Goal: Find specific page/section: Find specific page/section

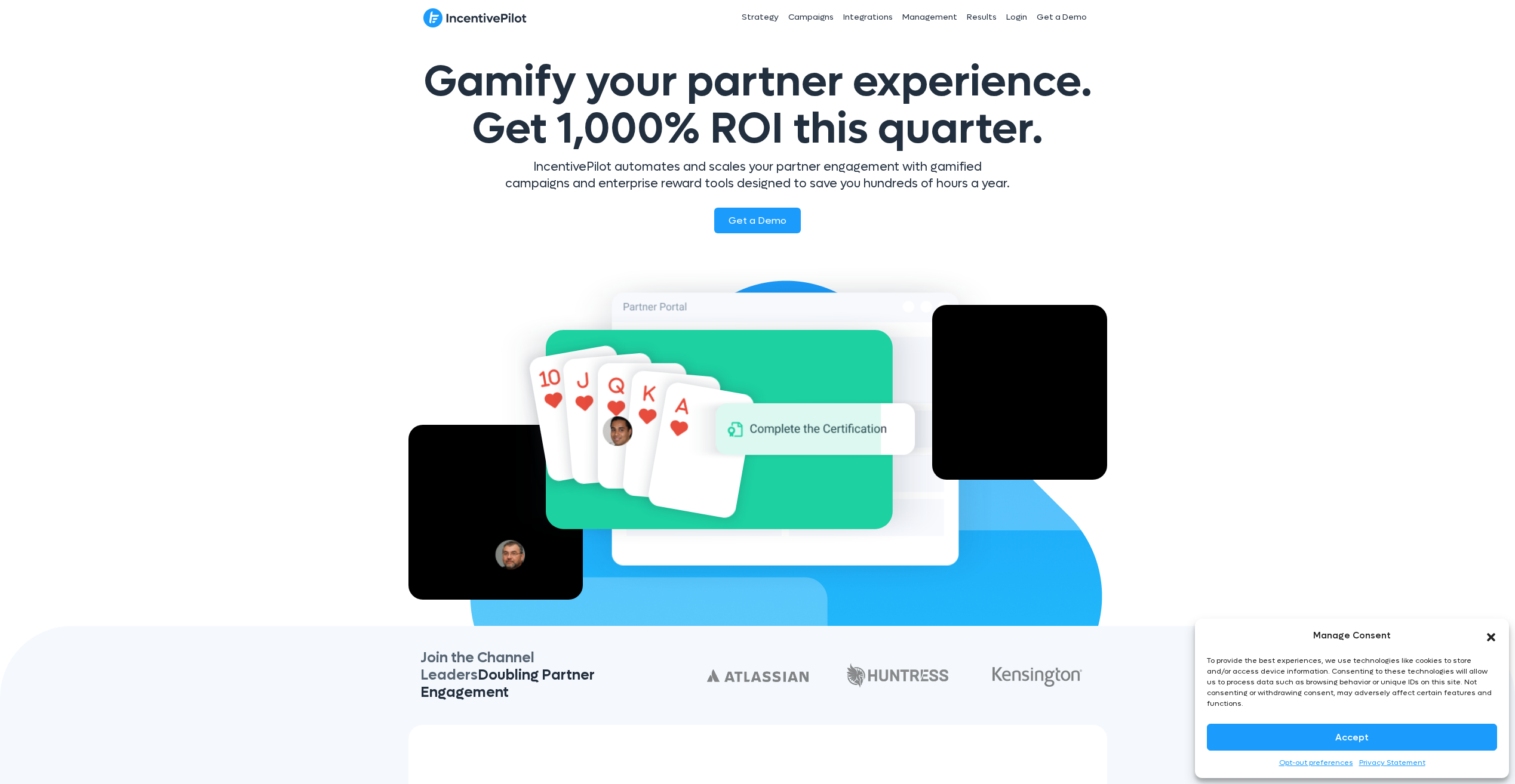
drag, startPoint x: 1487, startPoint y: 644, endPoint x: 1470, endPoint y: 625, distance: 25.5
click at [1487, 644] on icon "Close dialog" at bounding box center [1491, 637] width 12 height 12
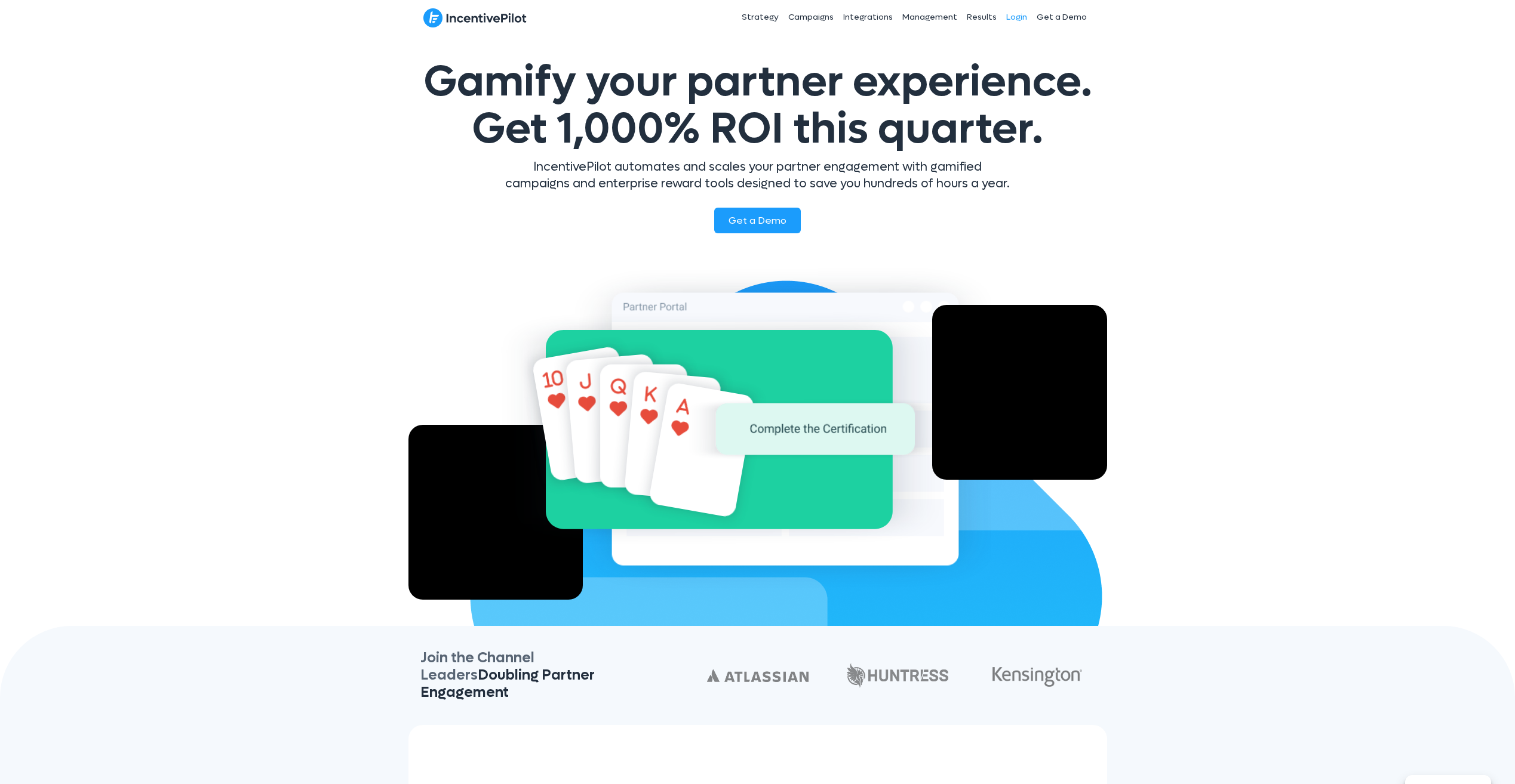
click at [1012, 13] on link "Login" at bounding box center [1017, 17] width 31 height 30
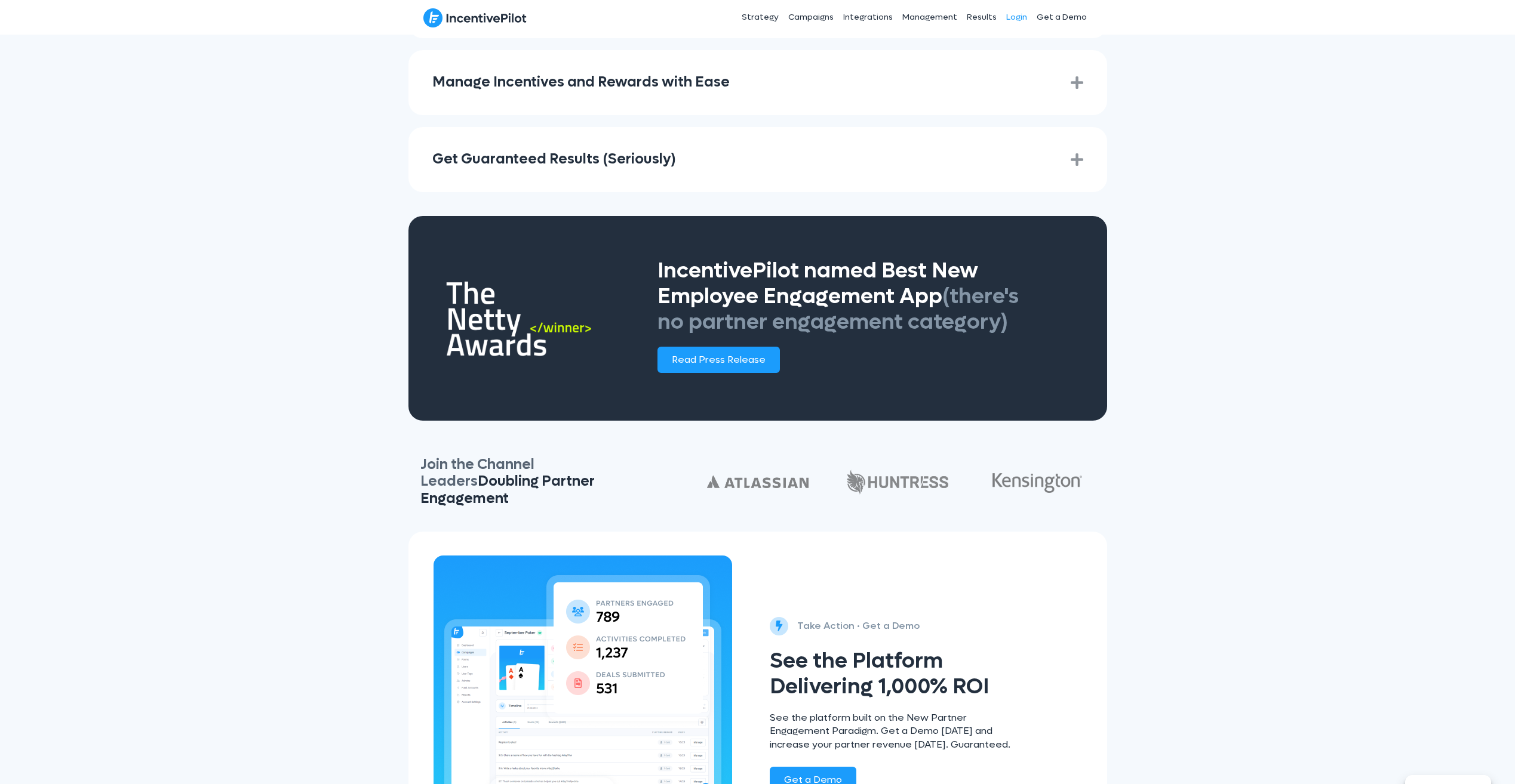
scroll to position [1994, 0]
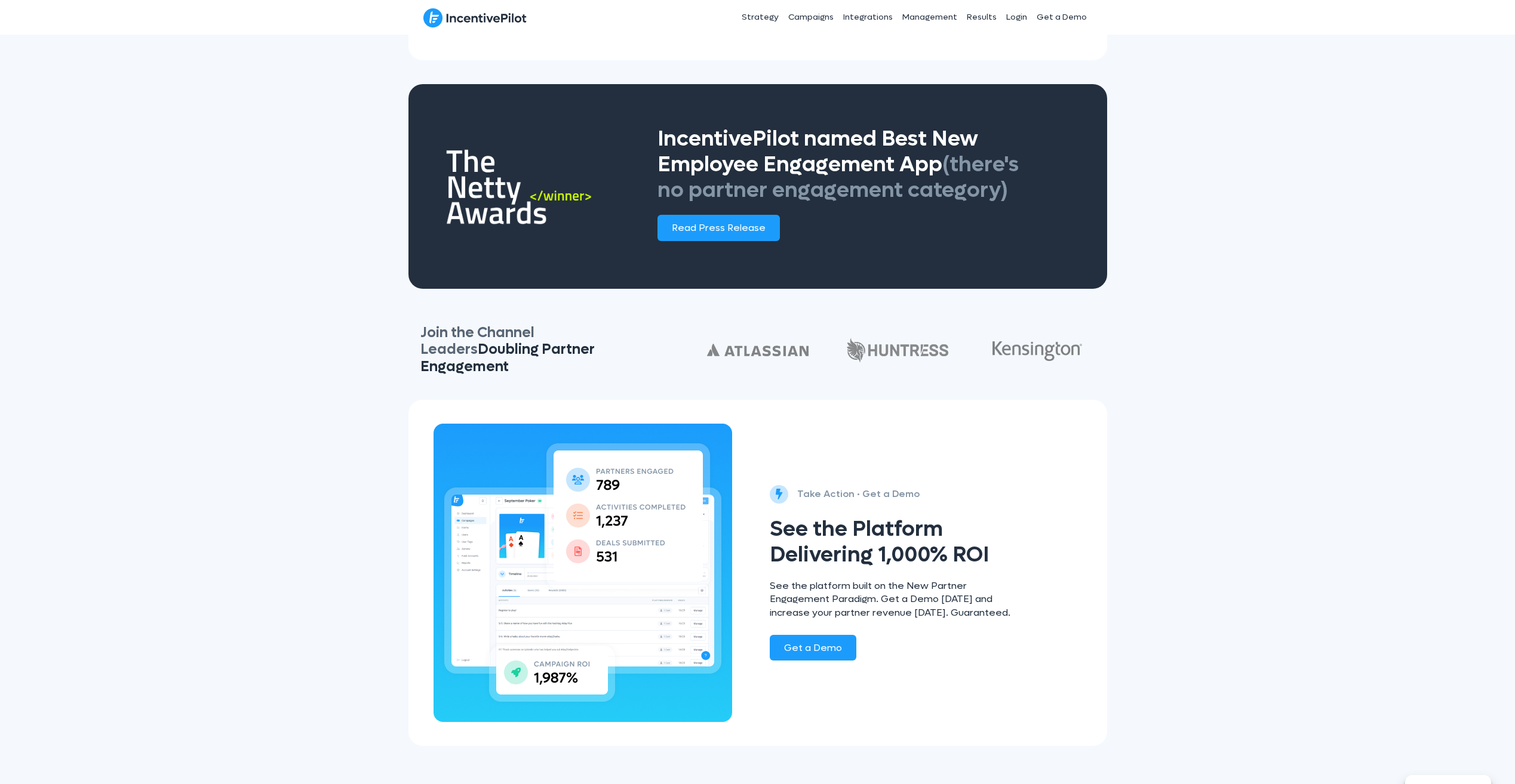
click at [874, 763] on link "Support" at bounding box center [872, 765] width 27 height 9
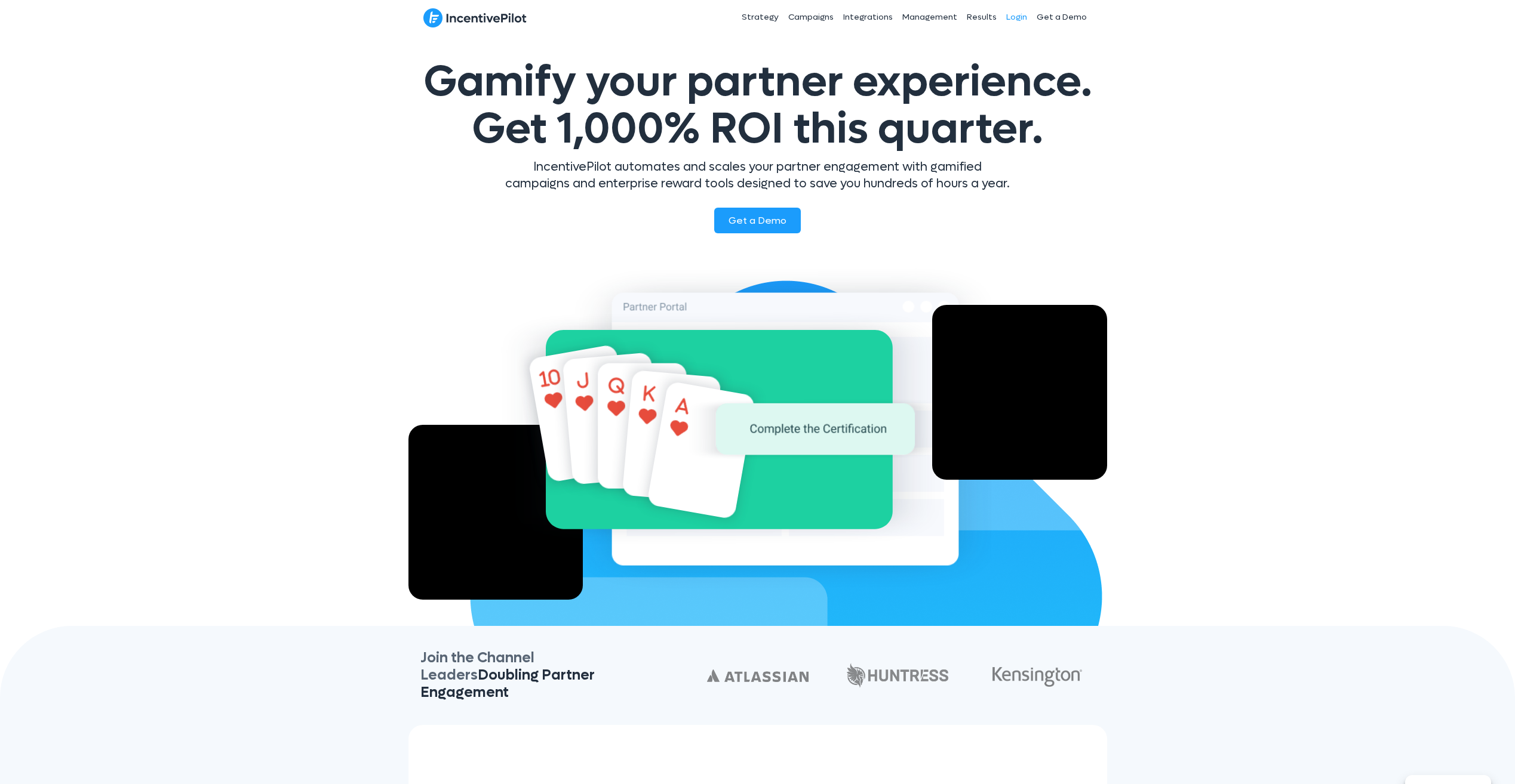
click at [1007, 17] on link "Login" at bounding box center [1017, 17] width 31 height 30
